Goal: Information Seeking & Learning: Check status

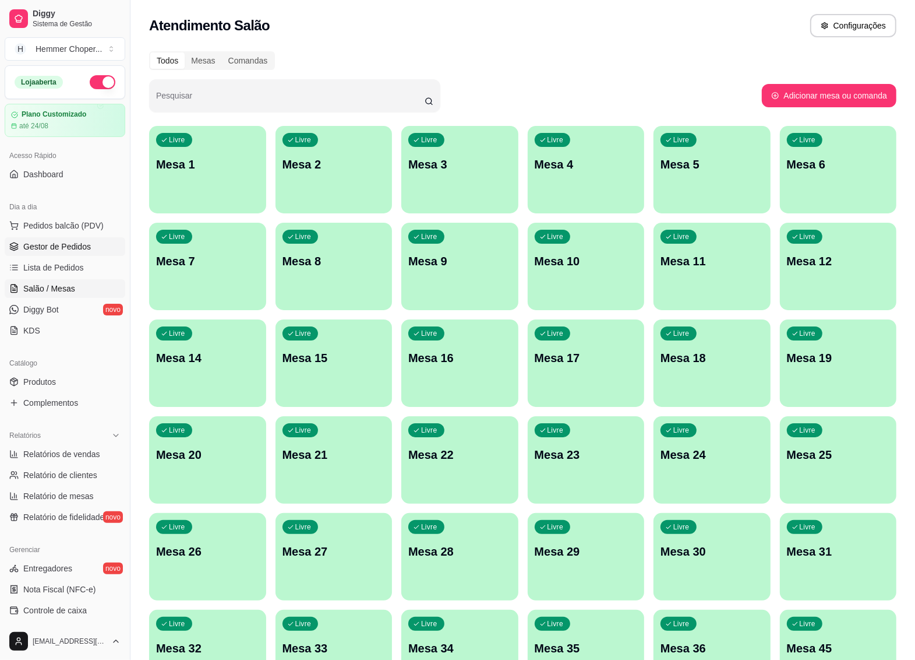
click at [33, 255] on link "Gestor de Pedidos" at bounding box center [65, 246] width 121 height 19
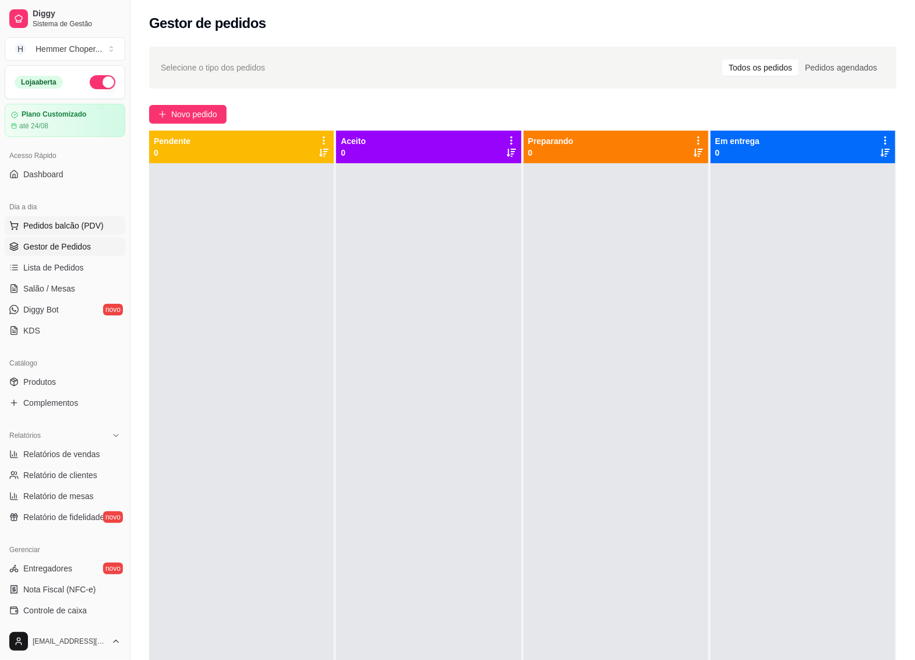
click at [65, 226] on span "Pedidos balcão (PDV)" at bounding box center [63, 226] width 80 height 12
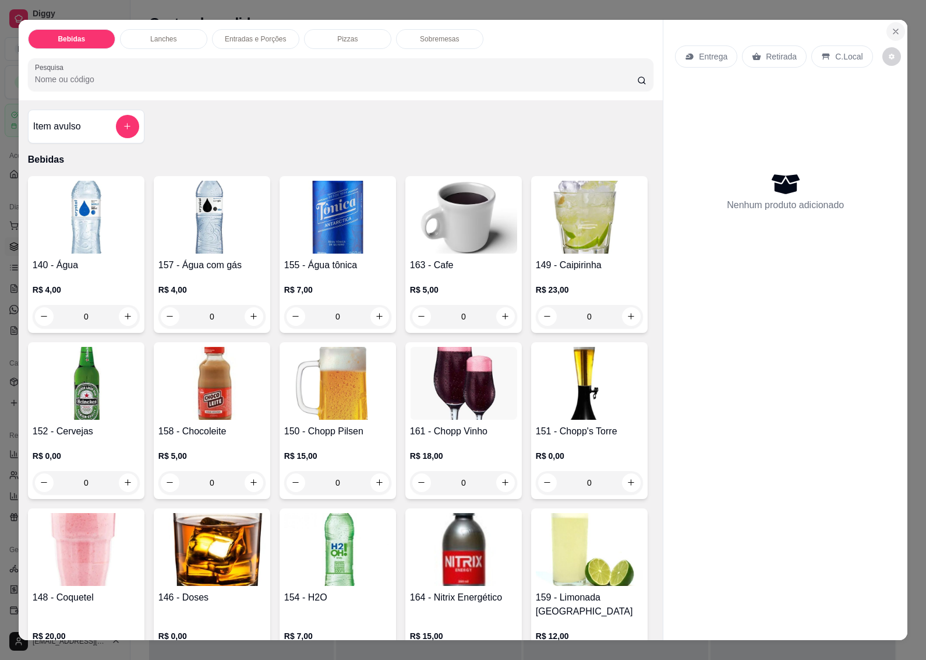
click at [895, 22] on button "Close" at bounding box center [896, 31] width 19 height 19
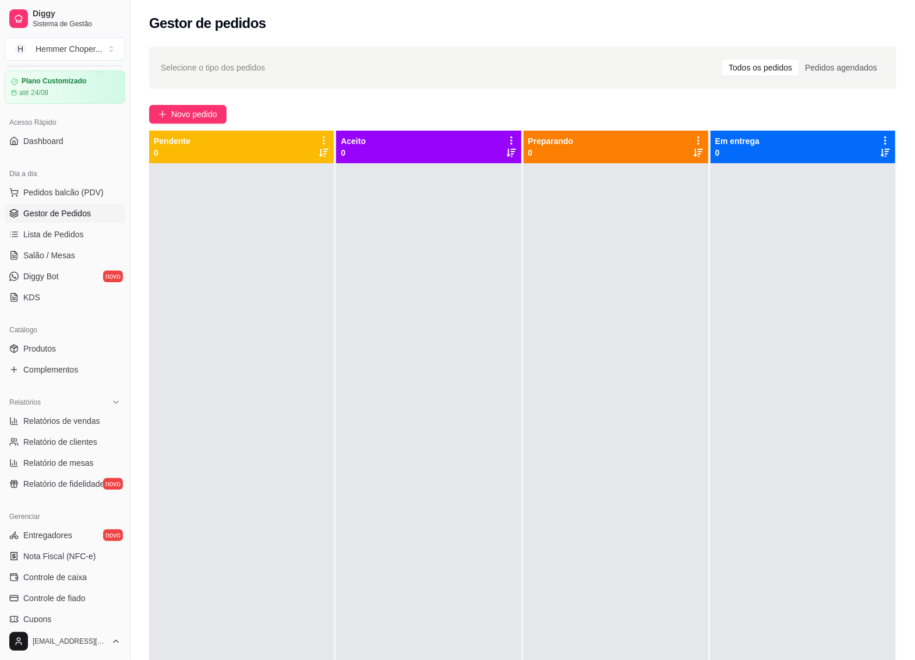
scroll to position [18, 0]
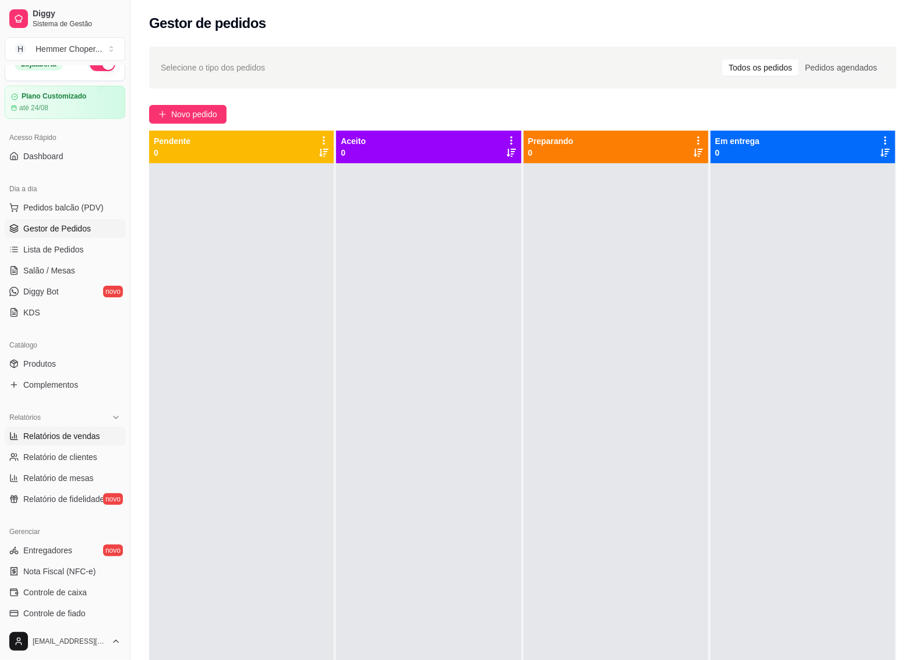
click at [70, 440] on span "Relatórios de vendas" at bounding box center [61, 436] width 77 height 12
select select "ALL"
select select "0"
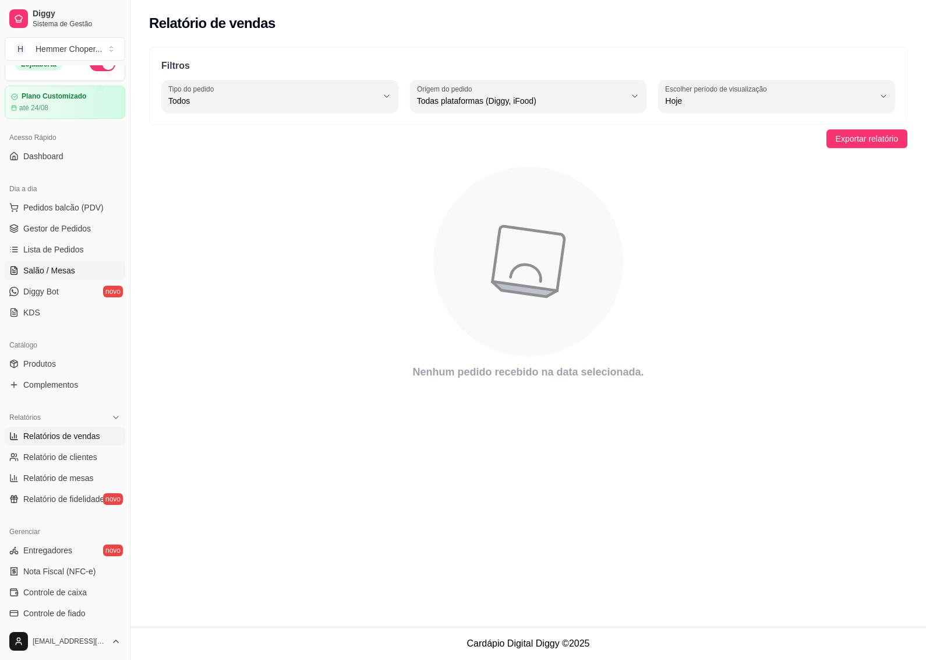
click at [65, 263] on link "Salão / Mesas" at bounding box center [65, 270] width 121 height 19
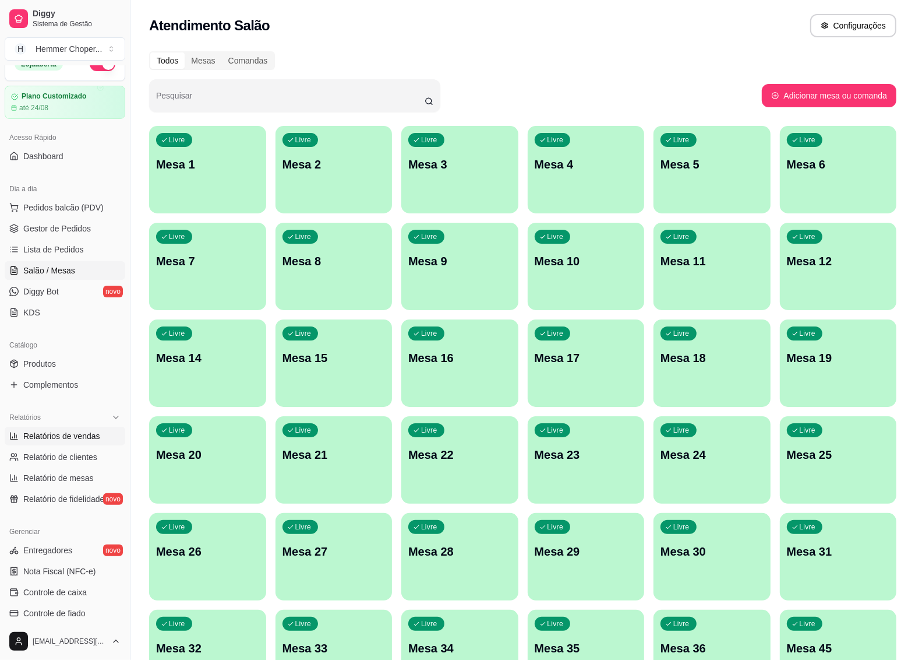
click at [57, 438] on span "Relatórios de vendas" at bounding box center [61, 436] width 77 height 12
select select "ALL"
select select "0"
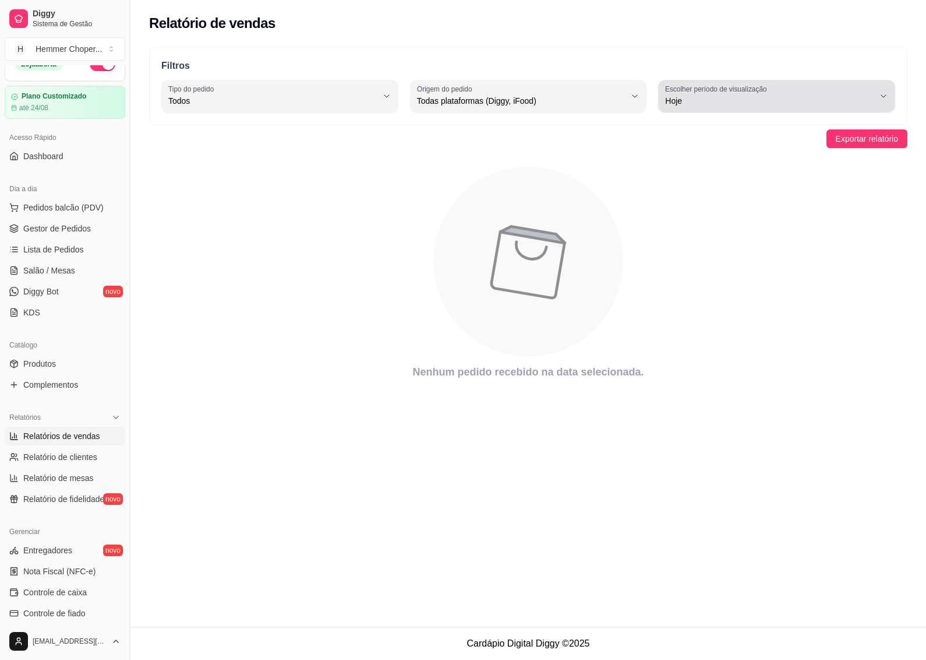
click at [764, 100] on span "Hoje" at bounding box center [769, 101] width 209 height 12
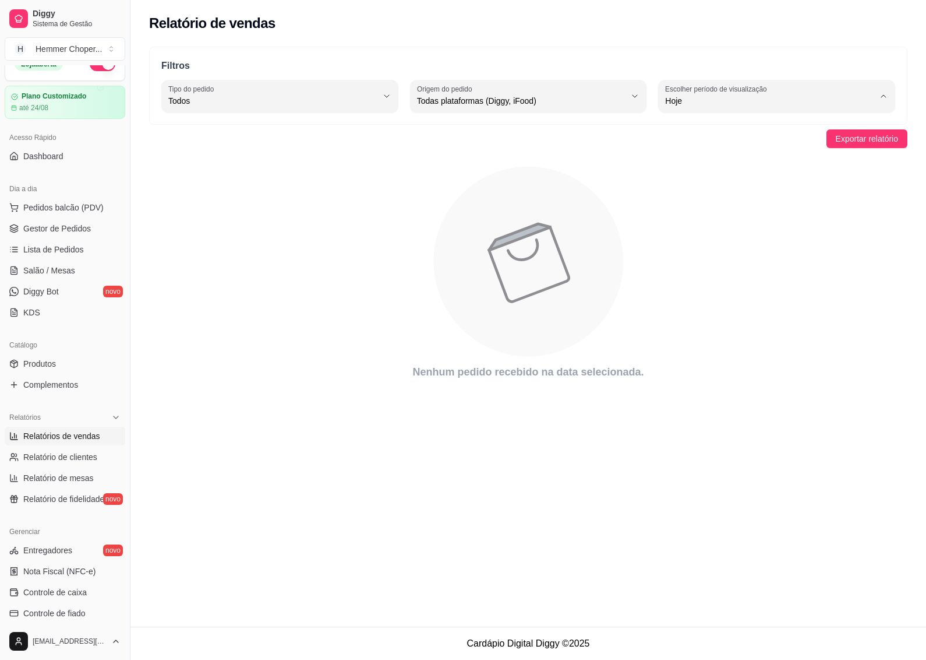
click at [750, 156] on li "Ontem" at bounding box center [777, 148] width 218 height 18
type input "1"
select select "1"
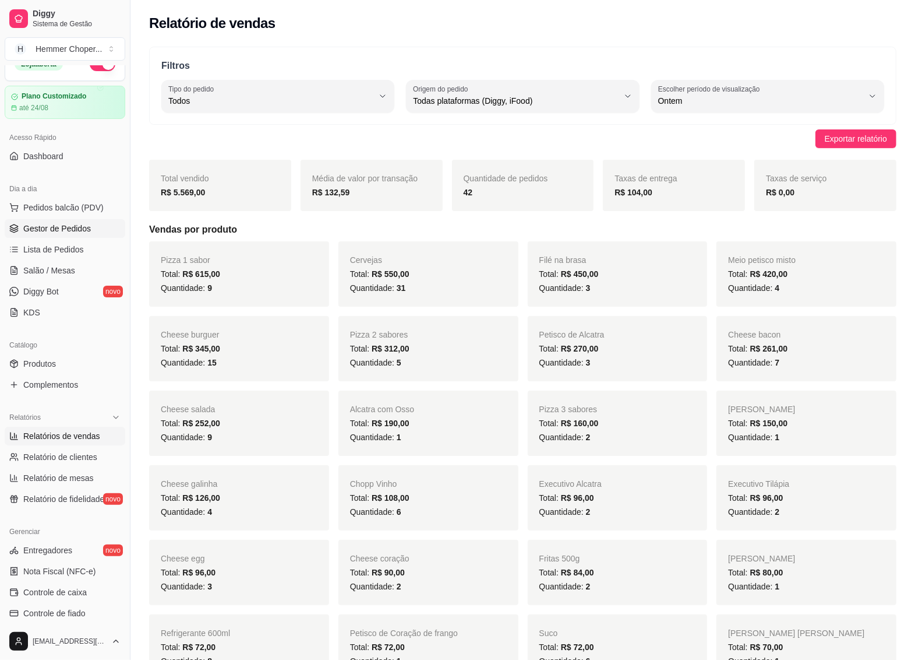
click at [70, 234] on span "Gestor de Pedidos" at bounding box center [57, 229] width 68 height 12
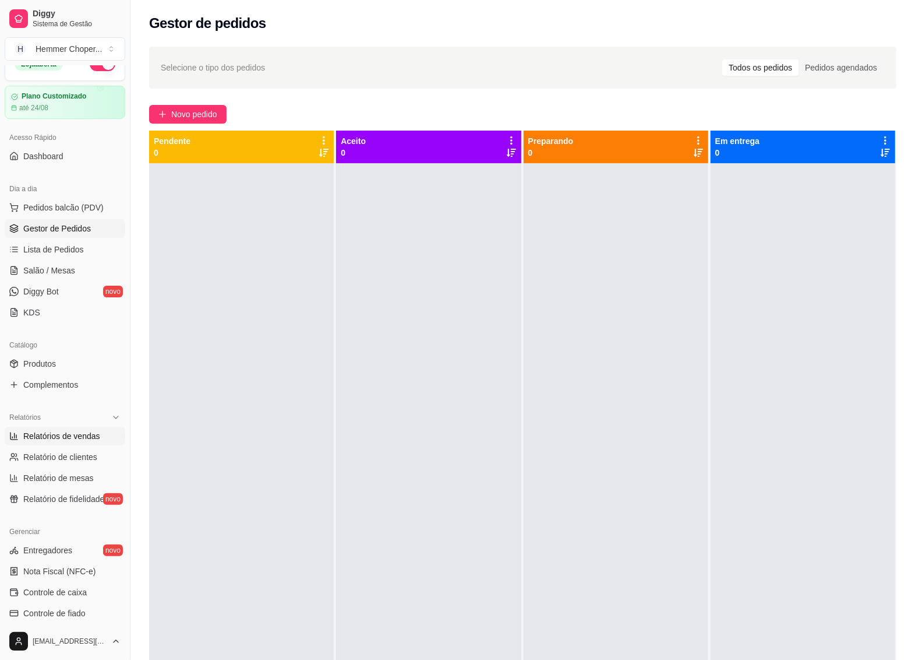
click at [79, 440] on span "Relatórios de vendas" at bounding box center [61, 436] width 77 height 12
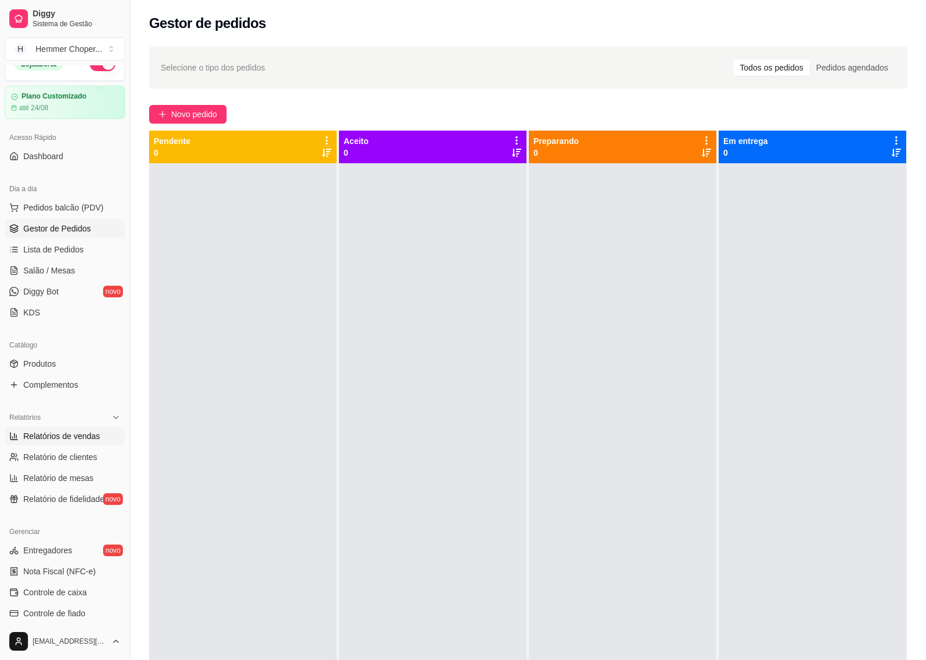
select select "ALL"
select select "0"
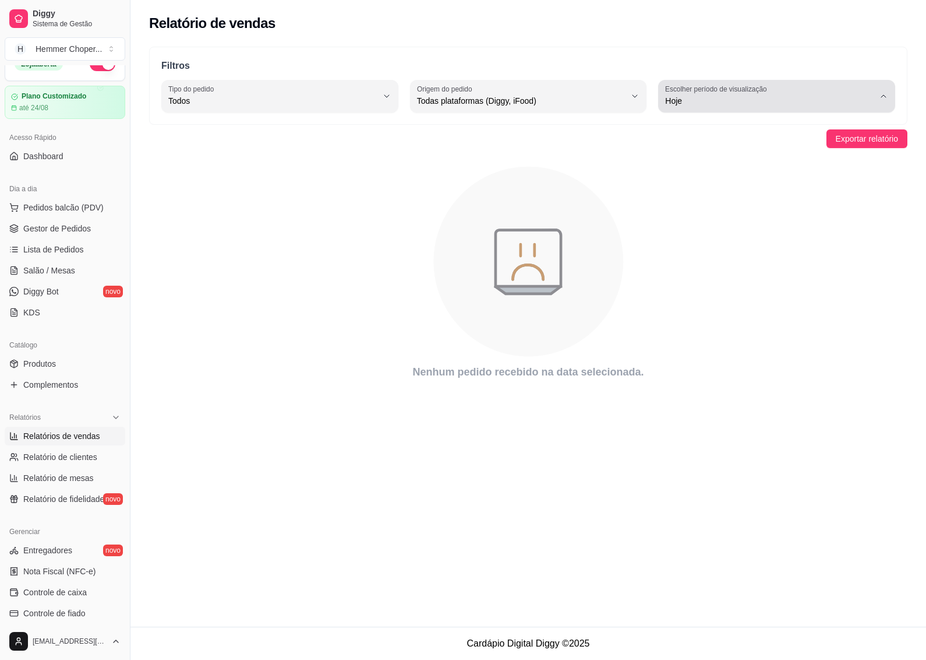
click at [842, 105] on span "Hoje" at bounding box center [769, 101] width 209 height 12
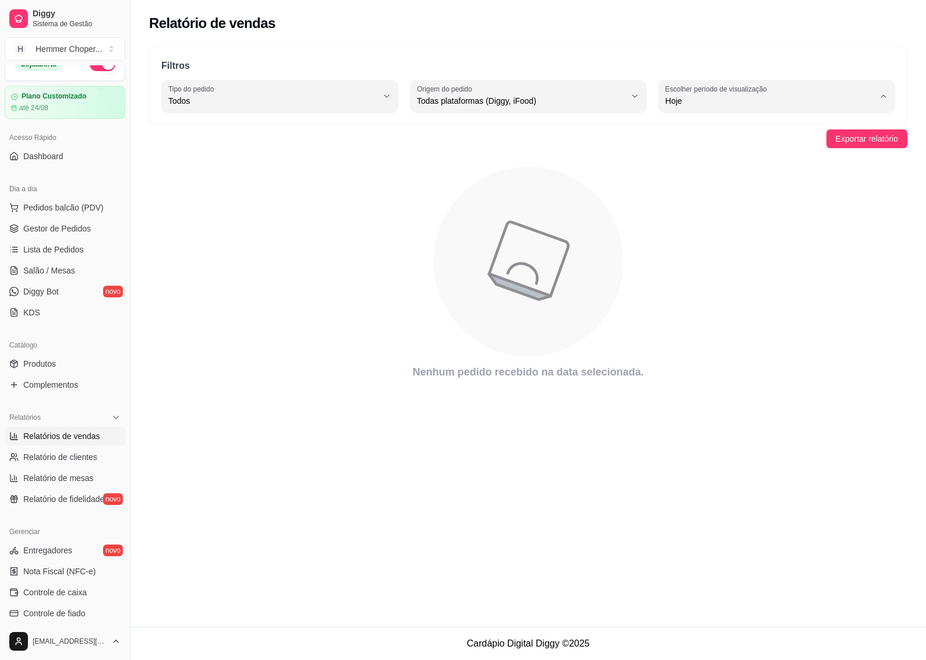
click at [781, 153] on span "Ontem" at bounding box center [771, 147] width 198 height 11
type input "1"
select select "1"
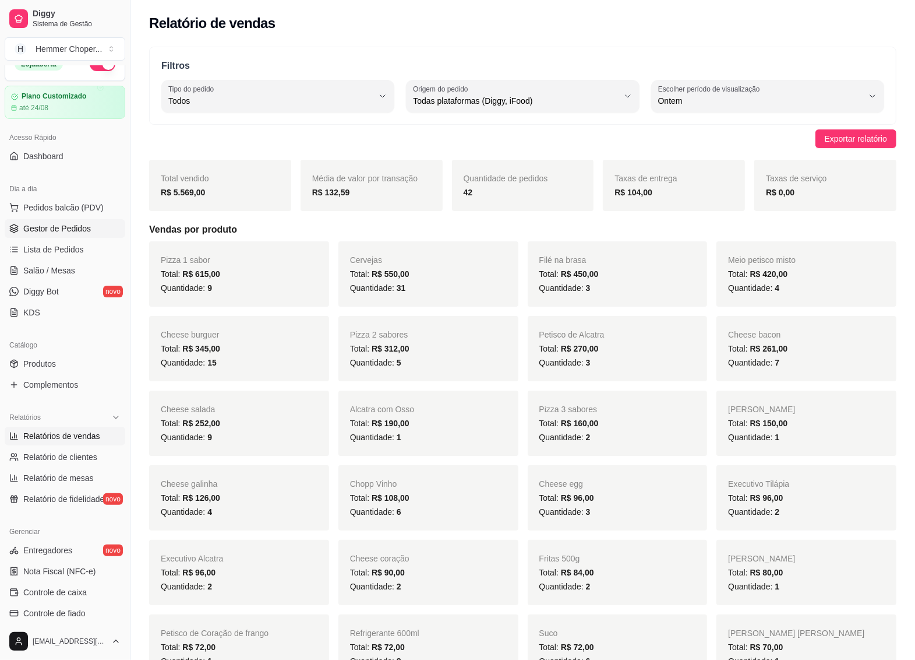
click at [41, 229] on span "Gestor de Pedidos" at bounding box center [57, 229] width 68 height 12
